Goal: Transaction & Acquisition: Purchase product/service

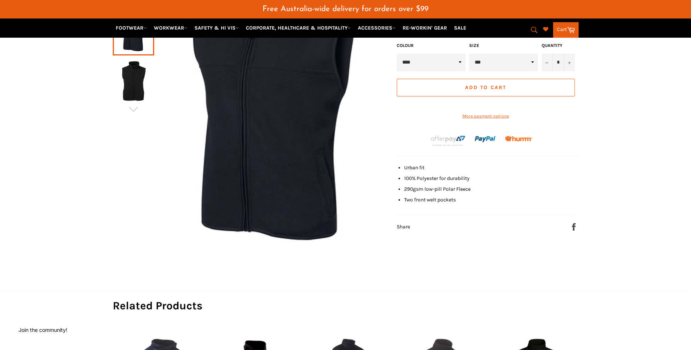
scroll to position [18, 0]
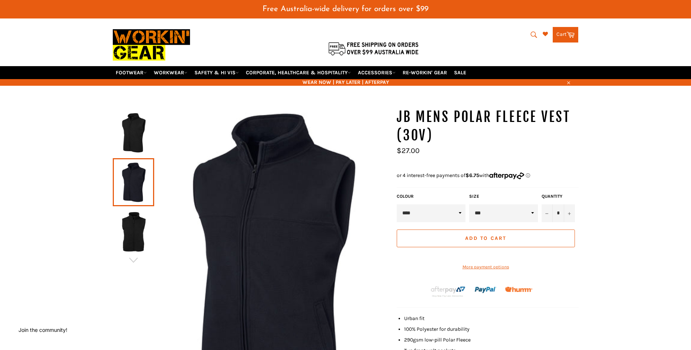
click at [130, 243] on img at bounding box center [133, 232] width 34 height 41
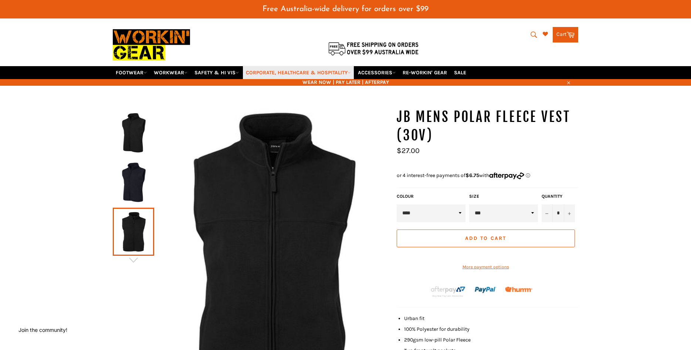
click at [262, 79] on link "CORPORATE, HEALTHCARE & HOSPITALITY" at bounding box center [298, 72] width 111 height 13
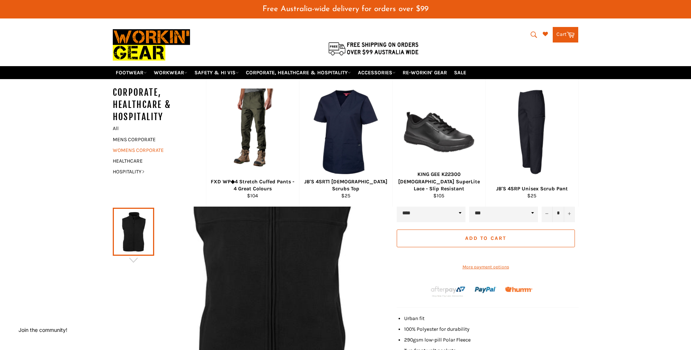
click at [156, 156] on link "WOMENS CORPORATE" at bounding box center [153, 150] width 89 height 11
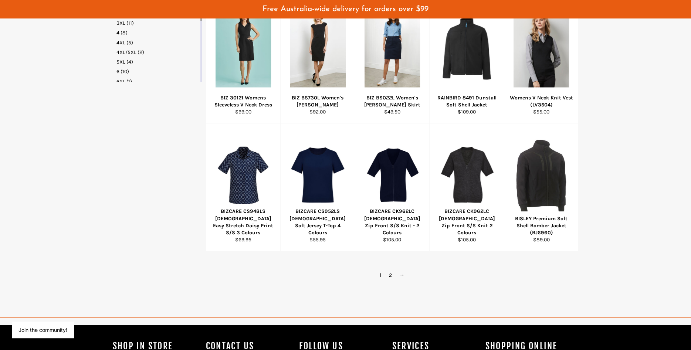
scroll to position [509, 0]
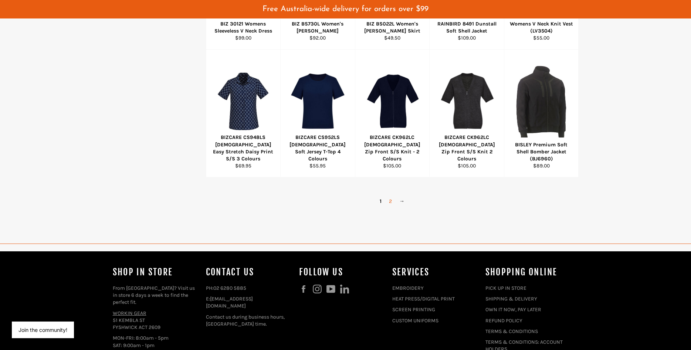
click at [390, 207] on link "2" at bounding box center [390, 201] width 10 height 11
